Goal: Information Seeking & Learning: Compare options

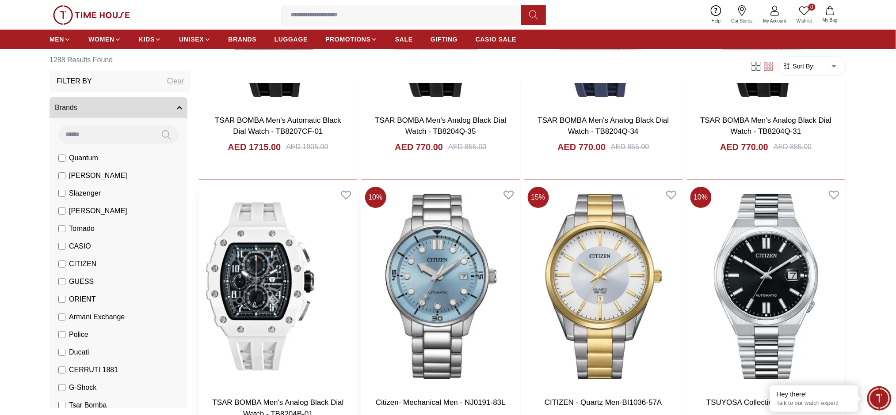
scroll to position [8555, 0]
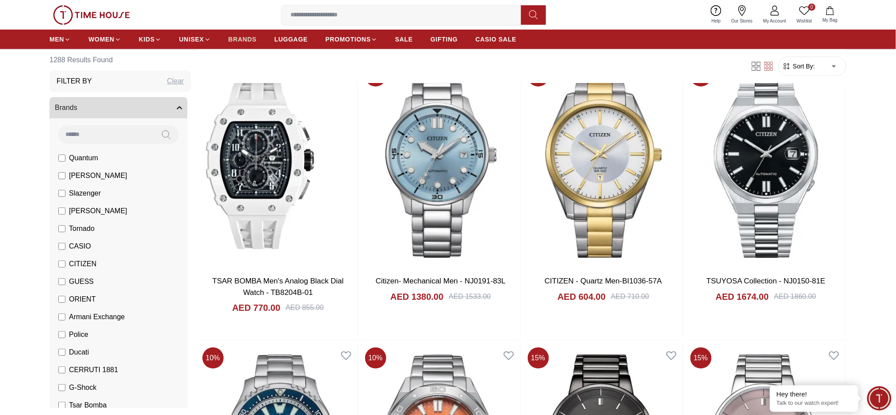
click at [253, 36] on span "BRANDS" at bounding box center [243, 39] width 28 height 9
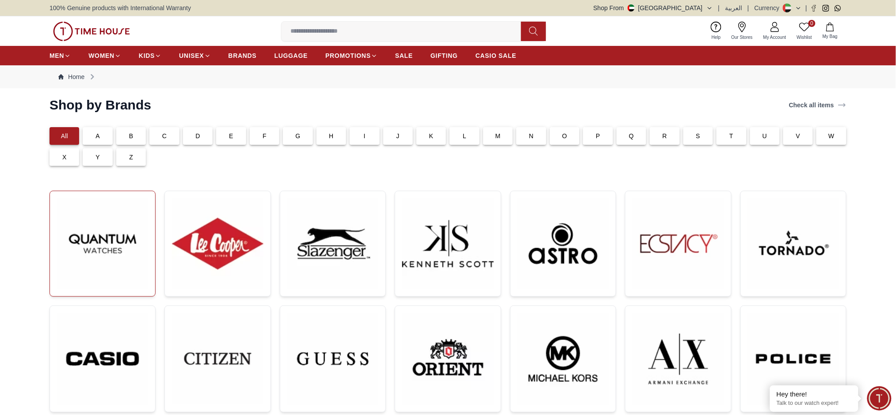
click at [145, 250] on img at bounding box center [102, 243] width 91 height 91
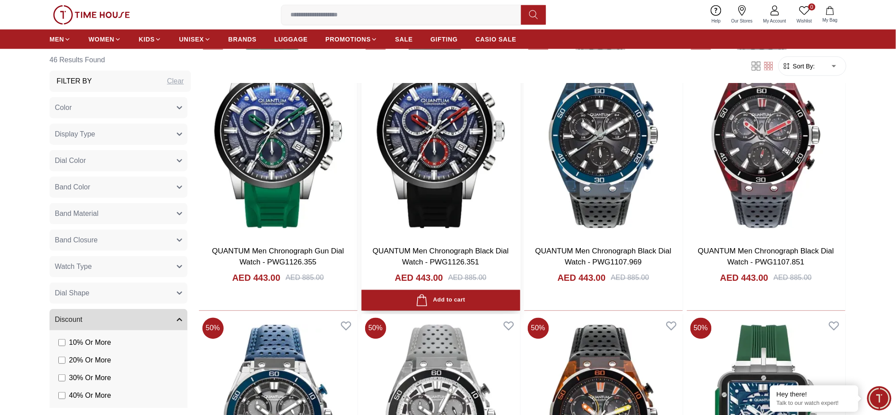
scroll to position [1650, 0]
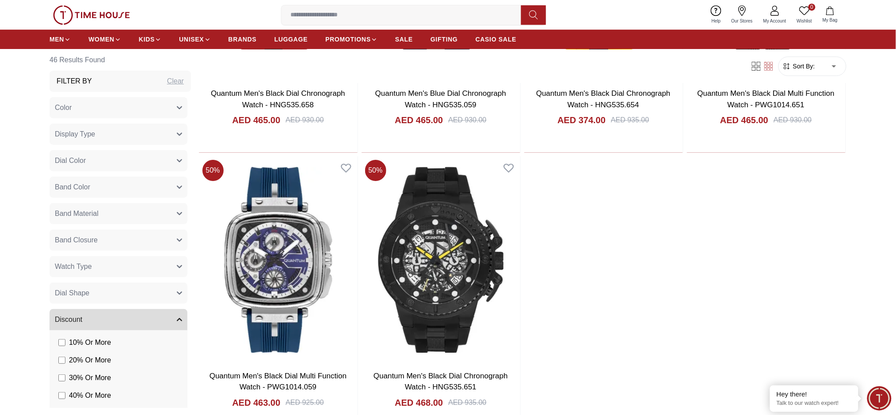
scroll to position [3534, 0]
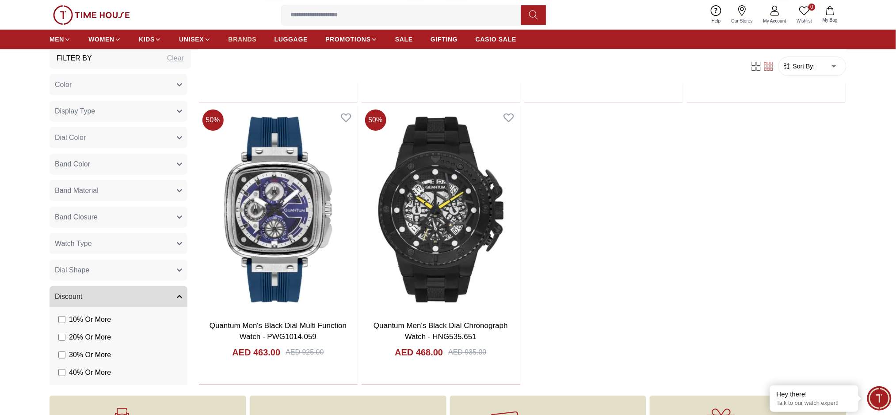
click at [248, 33] on link "BRANDS" at bounding box center [243, 39] width 28 height 16
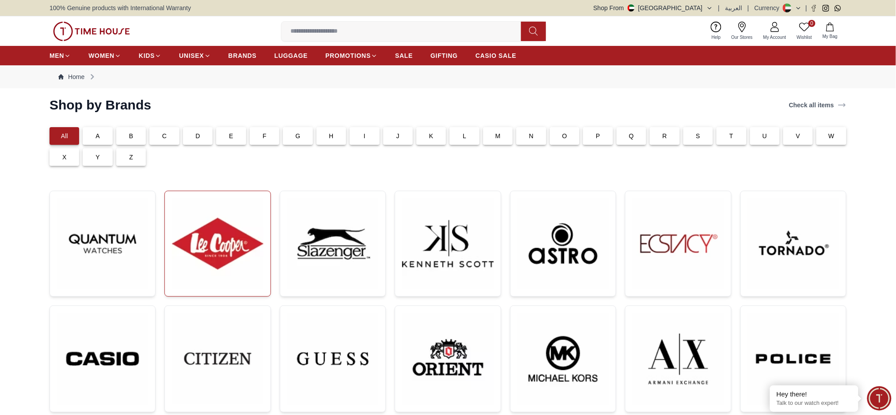
click at [206, 230] on img at bounding box center [217, 243] width 91 height 91
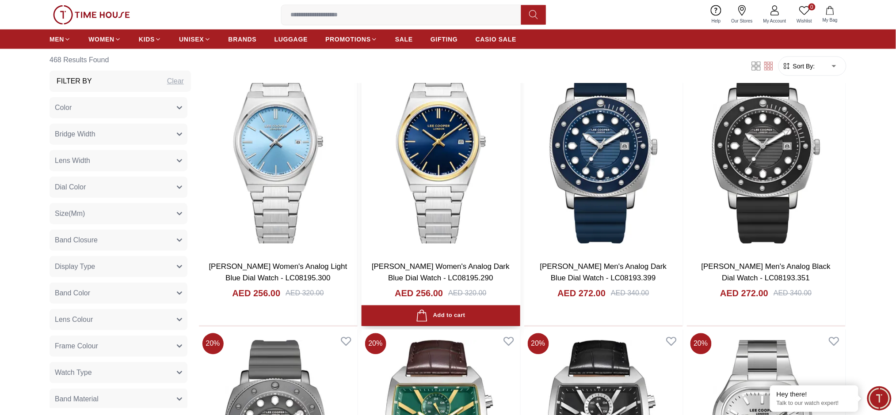
scroll to position [707, 0]
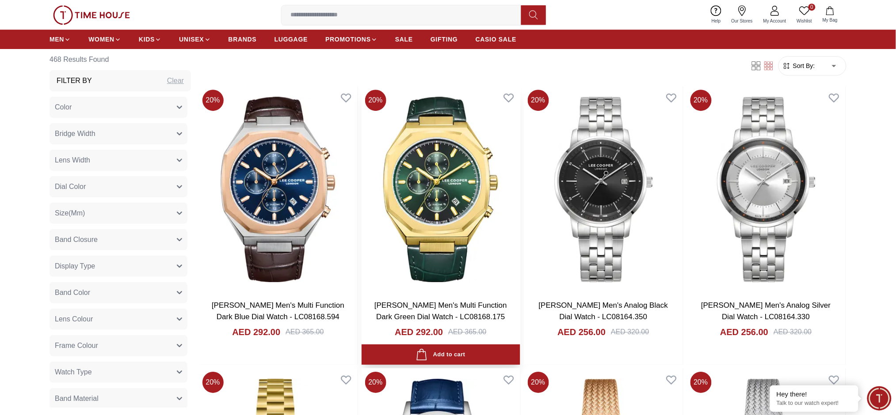
scroll to position [2330, 0]
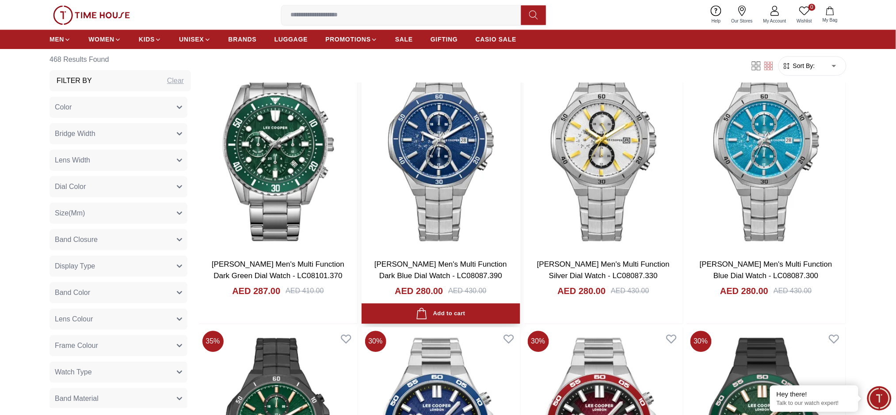
scroll to position [5747, 0]
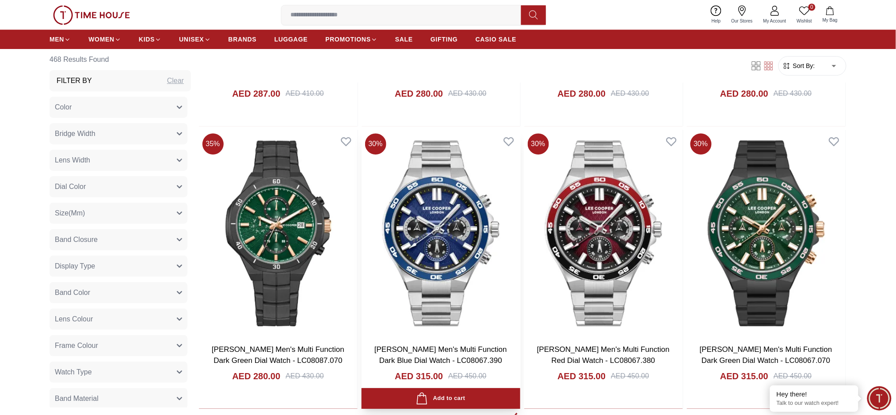
scroll to position [5982, 0]
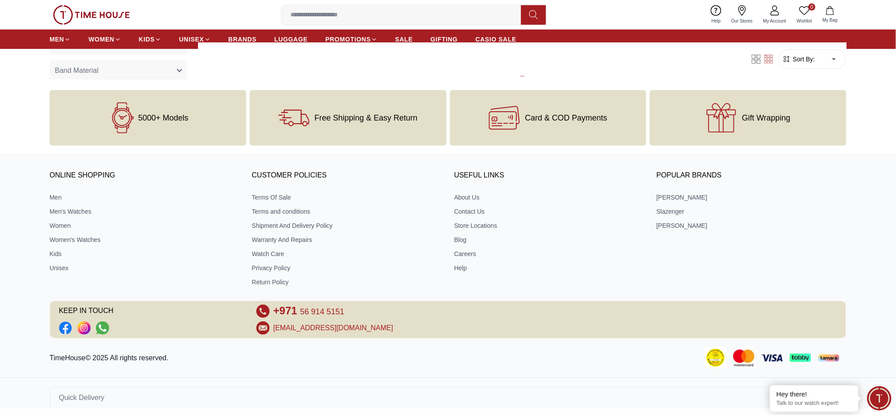
scroll to position [7583, 0]
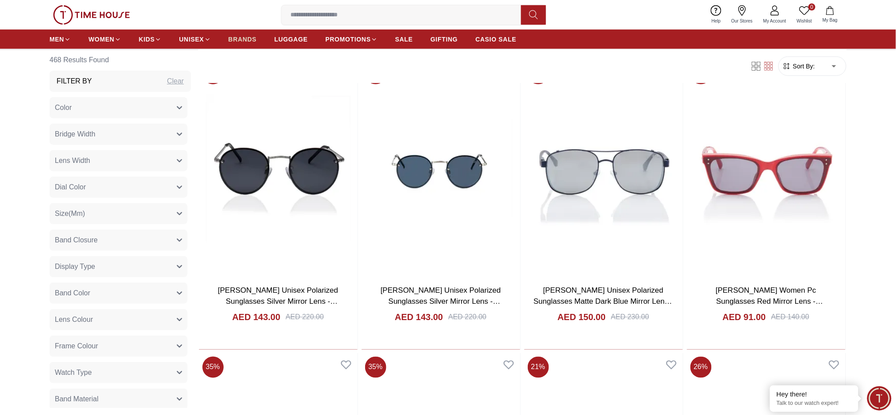
click at [245, 35] on span "BRANDS" at bounding box center [243, 39] width 28 height 9
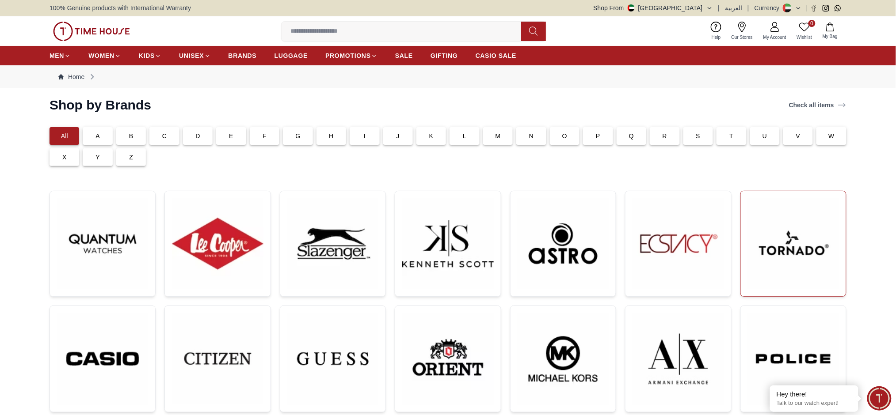
click at [749, 262] on img at bounding box center [793, 243] width 91 height 91
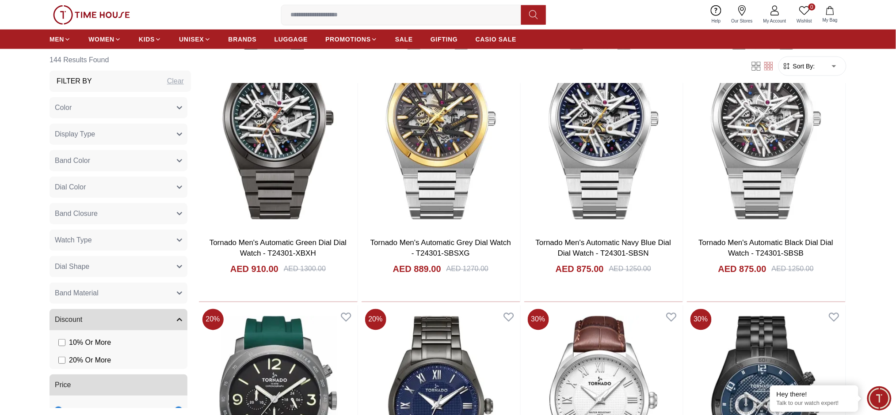
scroll to position [3037, 0]
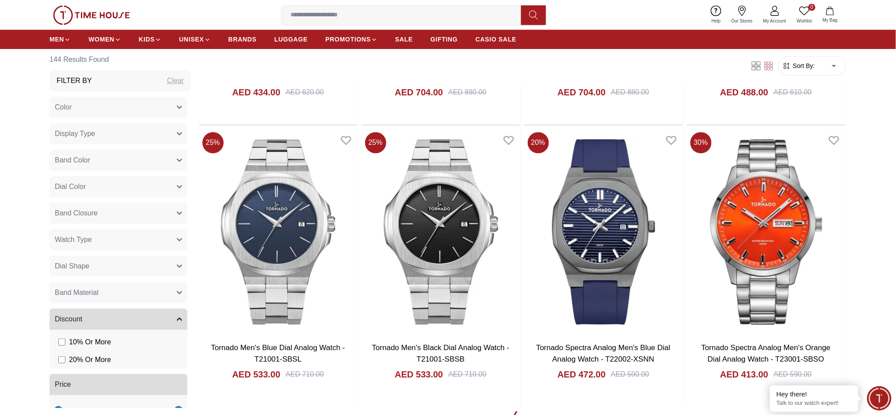
scroll to position [4628, 0]
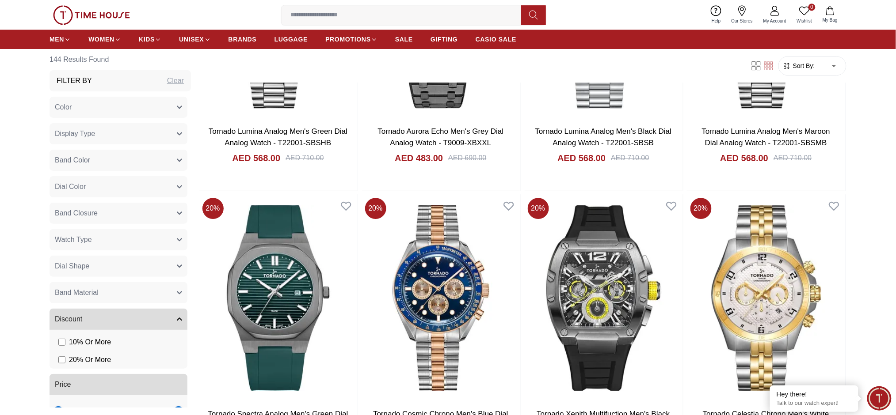
scroll to position [5925, 0]
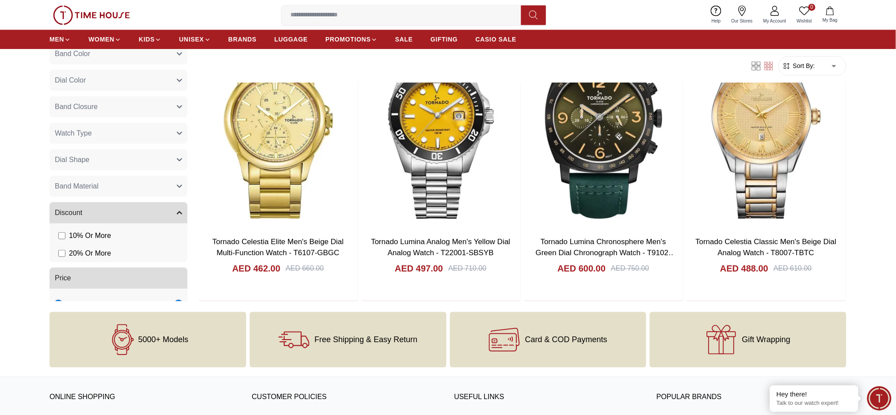
scroll to position [10423, 0]
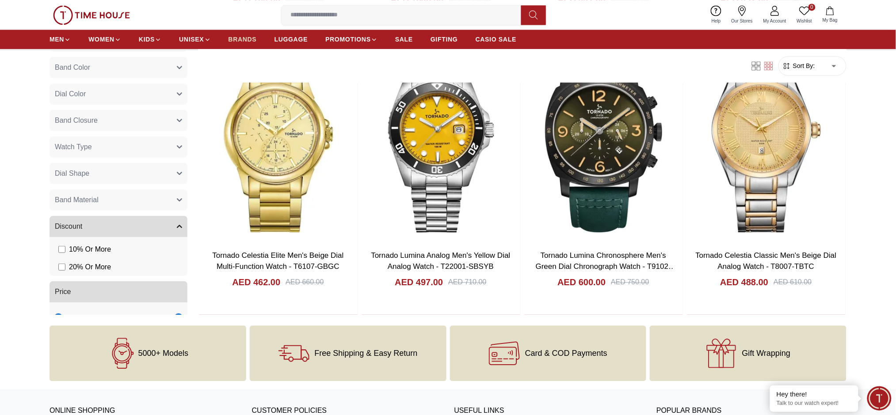
click at [241, 42] on span "BRANDS" at bounding box center [243, 39] width 28 height 9
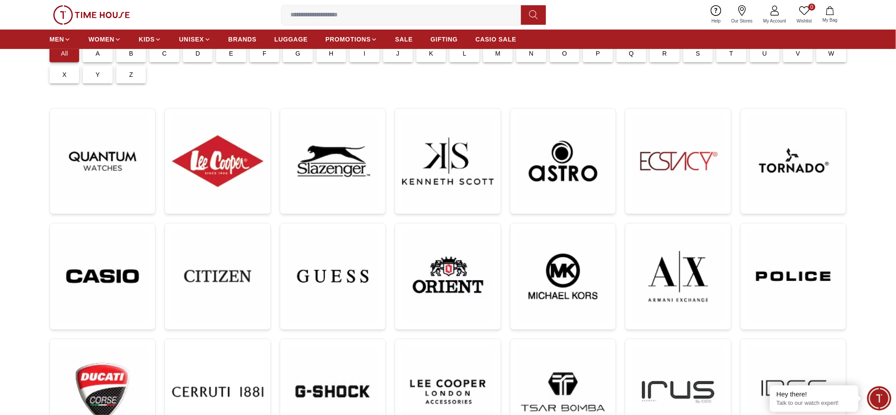
scroll to position [236, 0]
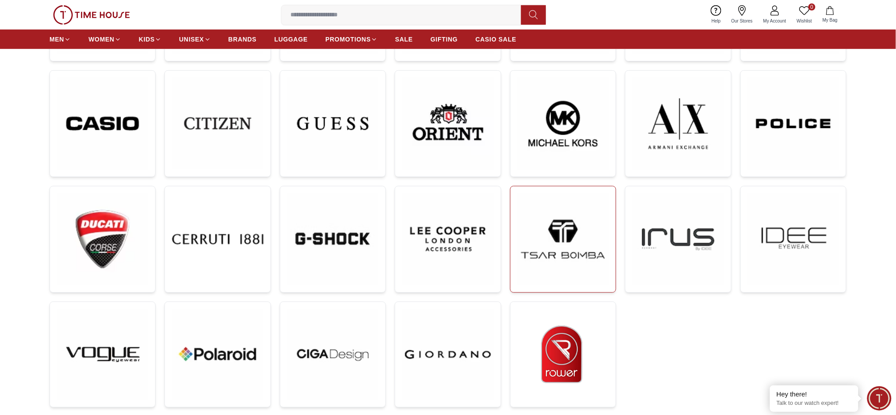
click at [569, 230] on img at bounding box center [563, 239] width 91 height 91
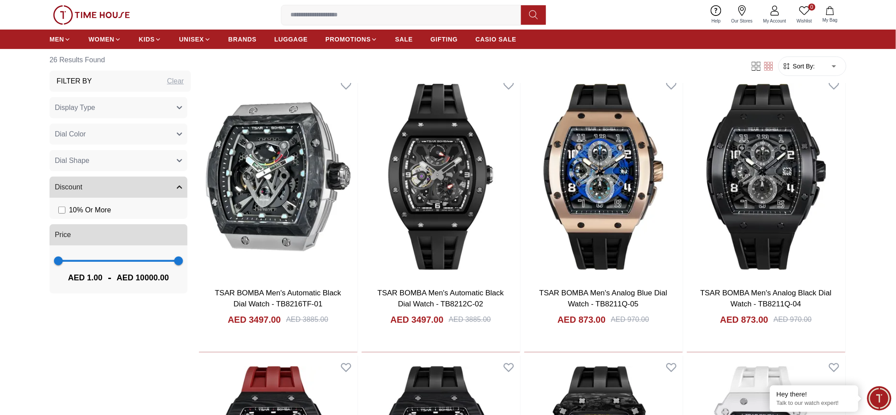
scroll to position [1296, 0]
